Goal: Use online tool/utility: Utilize a website feature to perform a specific function

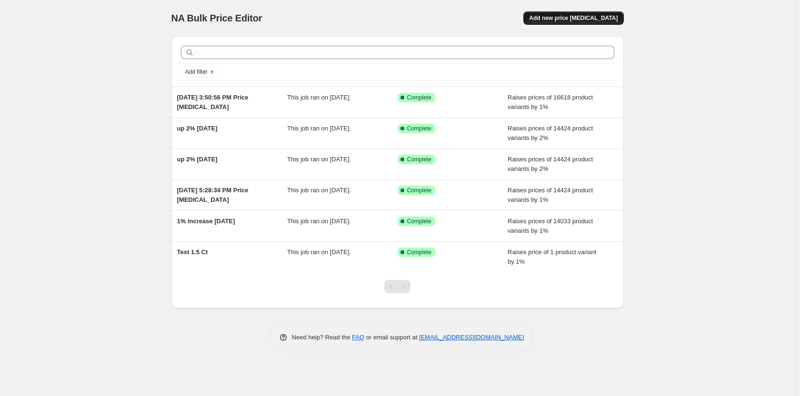
click at [585, 16] on span "Add new price [MEDICAL_DATA]" at bounding box center [573, 18] width 89 height 8
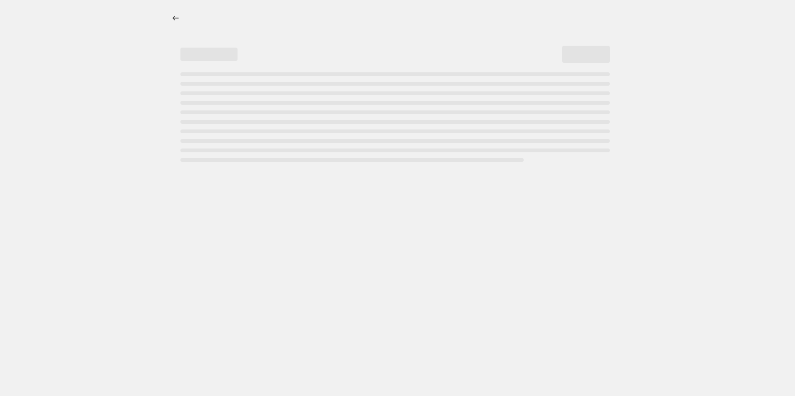
select select "percentage"
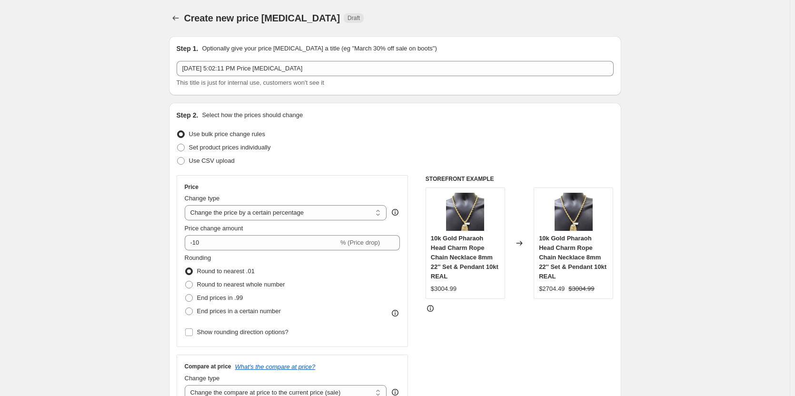
scroll to position [48, 0]
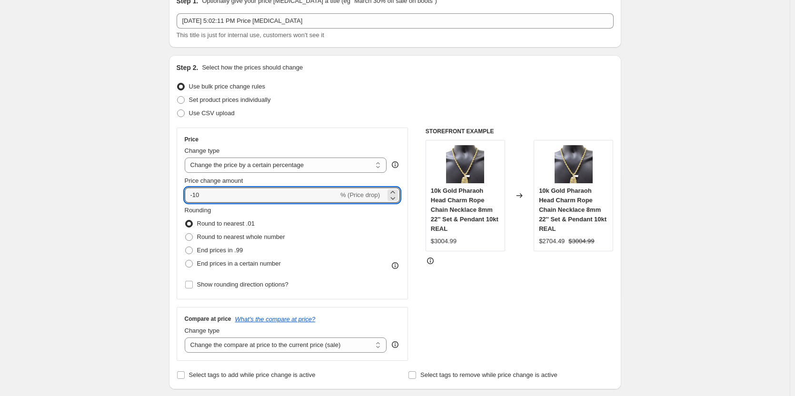
drag, startPoint x: 205, startPoint y: 197, endPoint x: 177, endPoint y: 199, distance: 28.2
click at [177, 199] on div "Step 2. Select how the prices should change Use bulk price change rules Set pro…" at bounding box center [395, 222] width 452 height 334
type input "1"
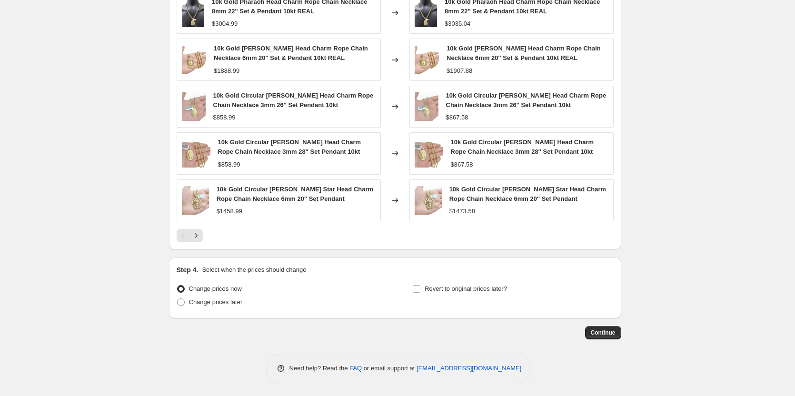
scroll to position [571, 0]
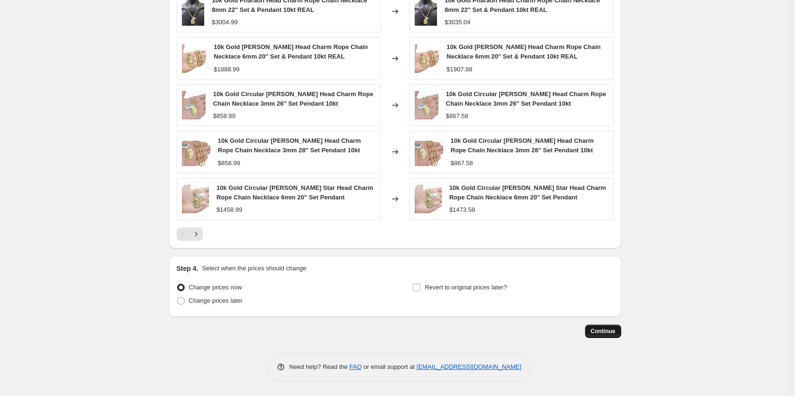
click at [603, 333] on span "Continue" at bounding box center [603, 331] width 25 height 8
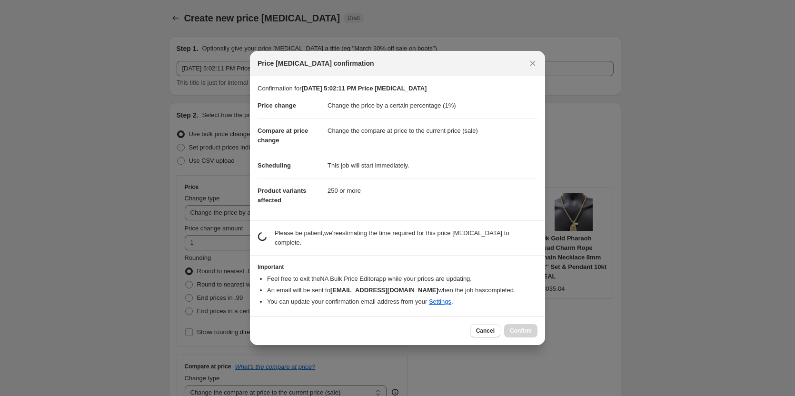
scroll to position [0, 0]
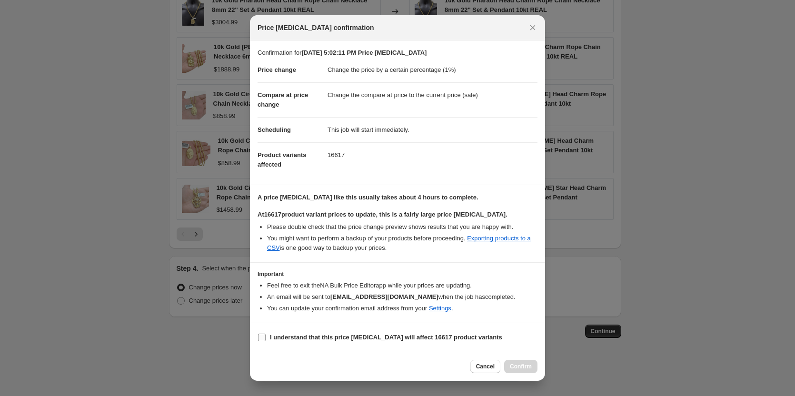
click at [260, 338] on input "I understand that this price [MEDICAL_DATA] will affect 16617 product variants" at bounding box center [262, 338] width 8 height 8
checkbox input "true"
click at [516, 362] on button "Confirm" at bounding box center [520, 366] width 33 height 13
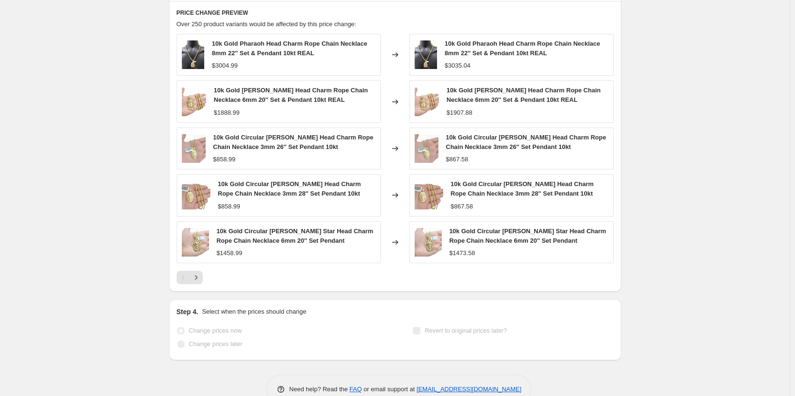
scroll to position [596, 0]
